Goal: Task Accomplishment & Management: Use online tool/utility

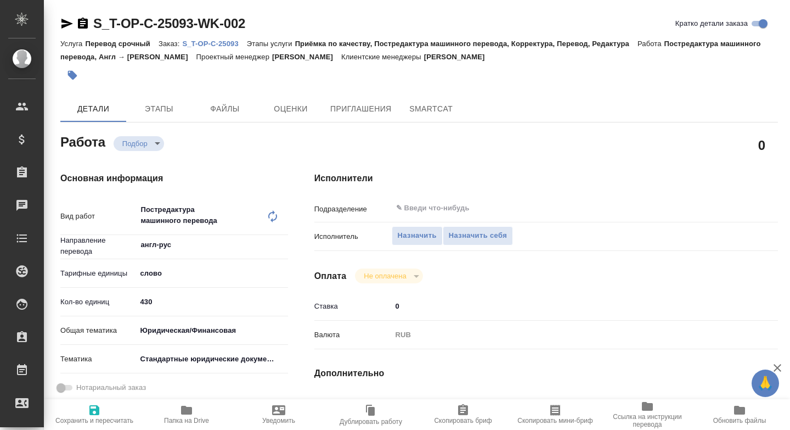
click at [182, 416] on icon "button" at bounding box center [186, 409] width 13 height 13
click at [467, 233] on span "Назначить себя" at bounding box center [478, 235] width 58 height 13
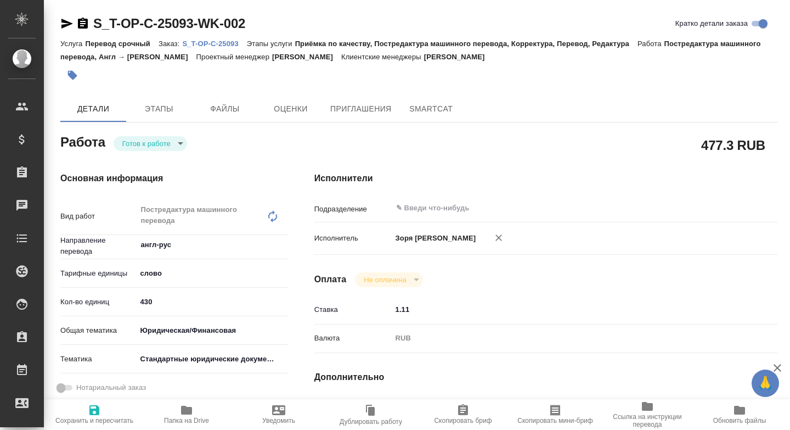
type textarea "x"
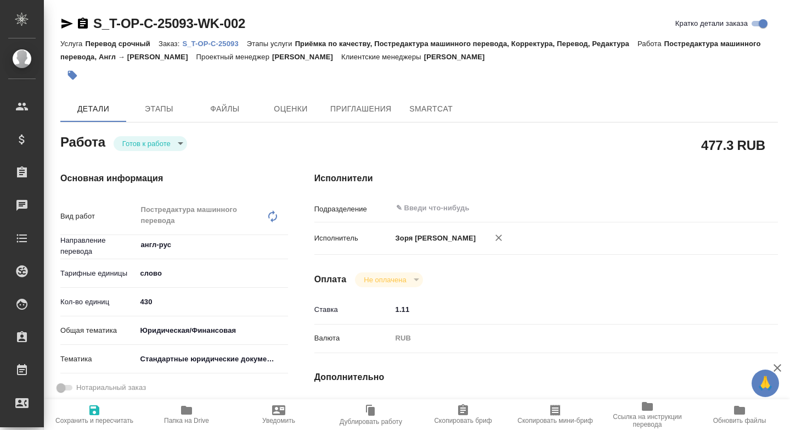
type textarea "x"
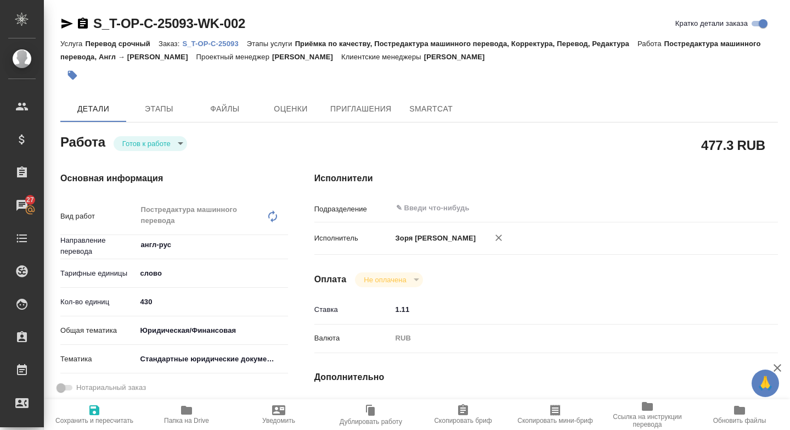
click at [170, 148] on body "🙏 .cls-1 fill:#fff; AWATERA Zoria Tatiana Клиенты Спецификации Заказы 27 Чаты T…" at bounding box center [395, 215] width 790 height 430
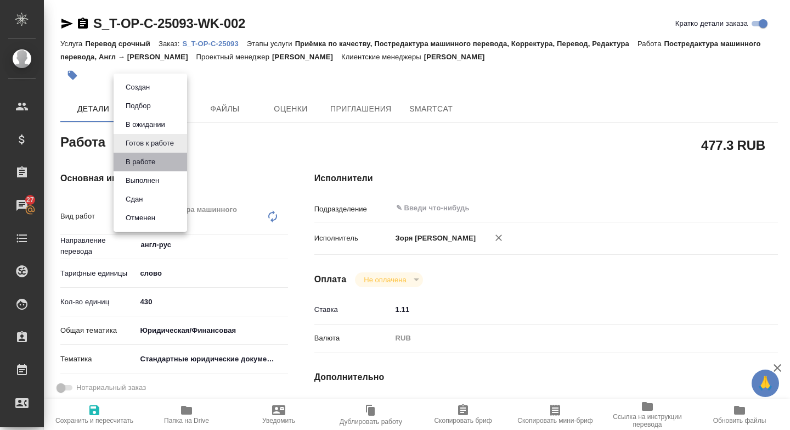
click at [162, 160] on li "В работе" at bounding box center [151, 162] width 74 height 19
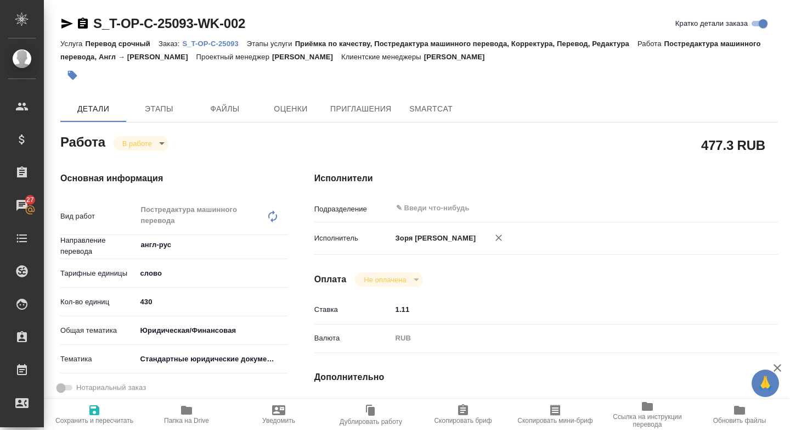
type textarea "x"
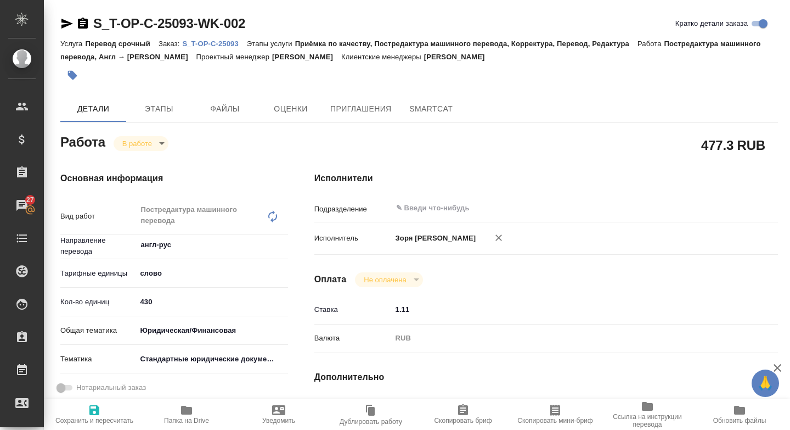
type textarea "x"
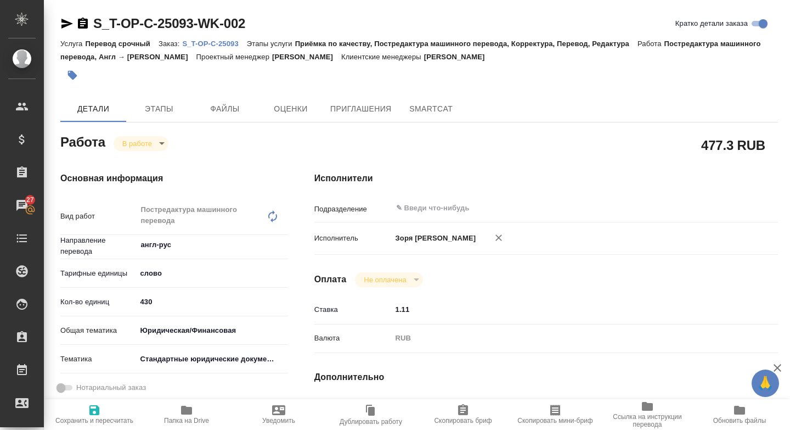
type textarea "x"
